Goal: Find specific page/section: Find specific page/section

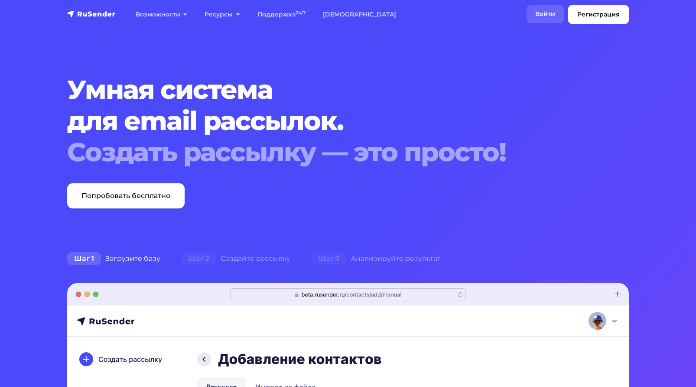
click at [540, 13] on link "Войти" at bounding box center [545, 14] width 37 height 18
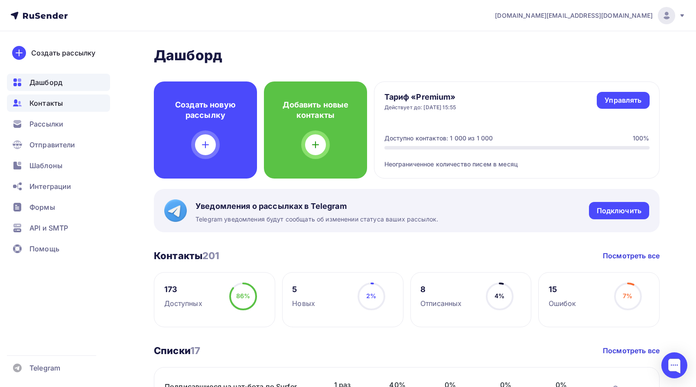
click at [52, 105] on span "Контакты" at bounding box center [45, 103] width 33 height 10
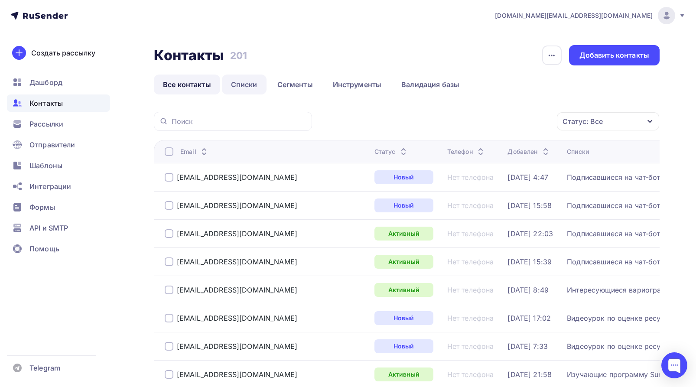
click at [248, 85] on link "Списки" at bounding box center [244, 85] width 45 height 20
